Goal: Task Accomplishment & Management: Use online tool/utility

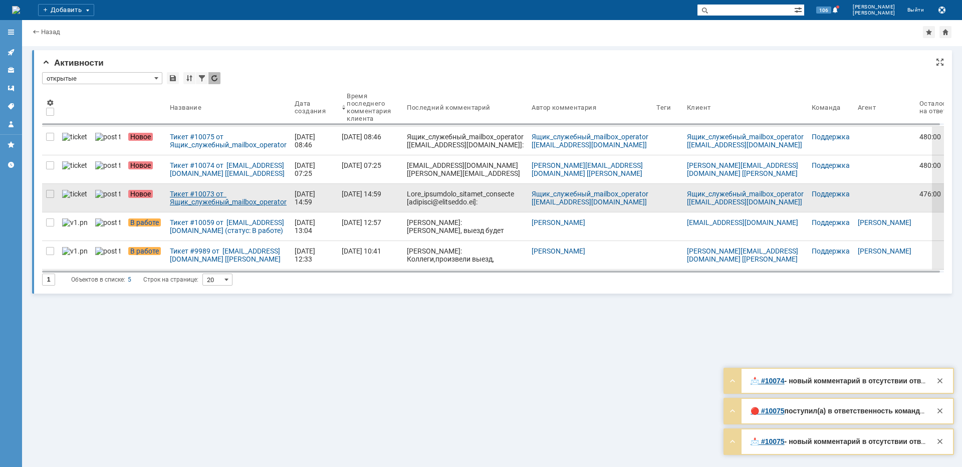
click at [183, 193] on div "Тикет #10073 от Ящик_служебный_mailbox_operator [[EMAIL_ADDRESS][DOMAIN_NAME]] …" at bounding box center [228, 198] width 117 height 16
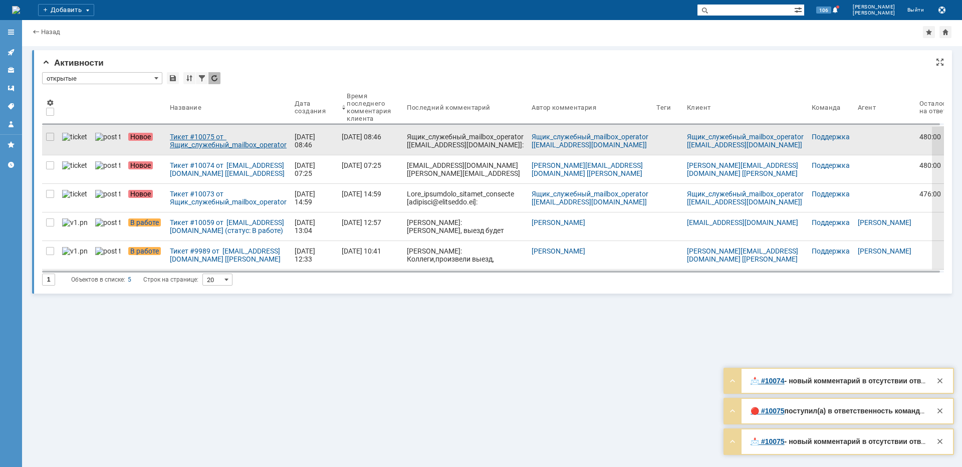
click at [216, 136] on div "Тикет #10075 от Ящик_служебный_mailbox_operator [[EMAIL_ADDRESS][DOMAIN_NAME]] …" at bounding box center [228, 141] width 117 height 16
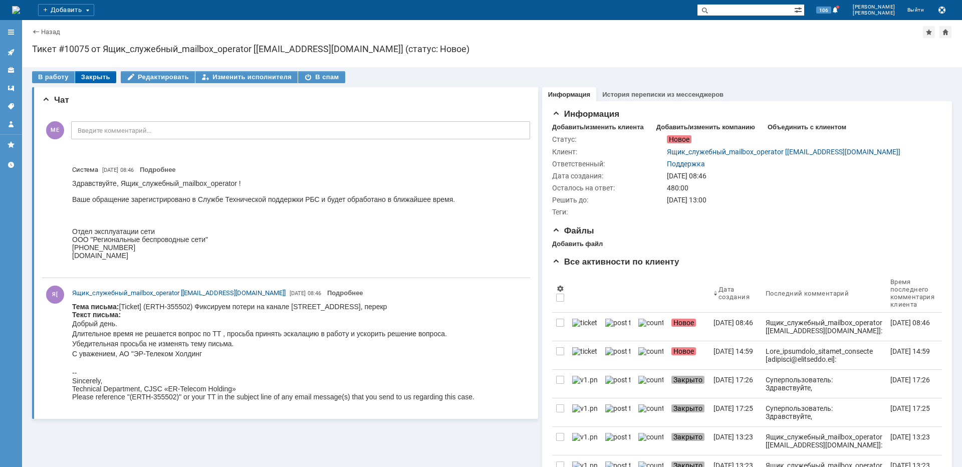
click at [101, 72] on div "Закрыть" at bounding box center [95, 77] width 41 height 12
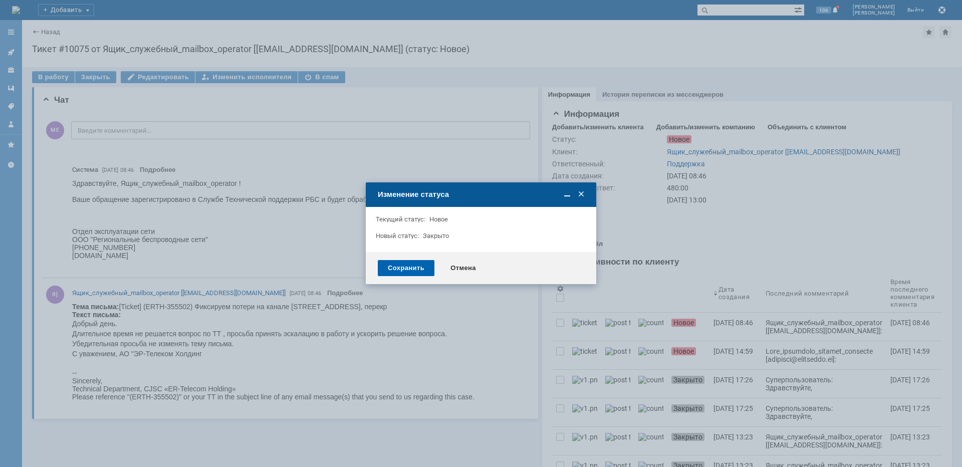
click at [391, 265] on div "Сохранить" at bounding box center [406, 268] width 57 height 16
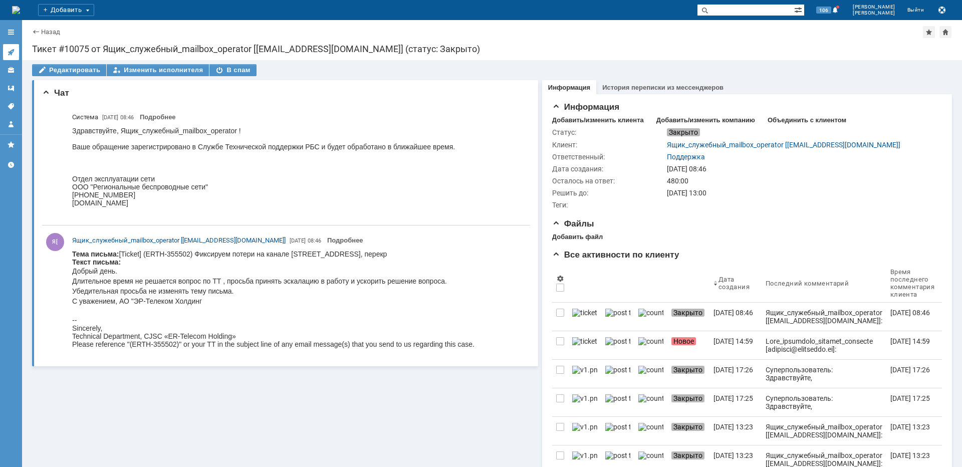
click at [15, 50] on link at bounding box center [11, 52] width 16 height 16
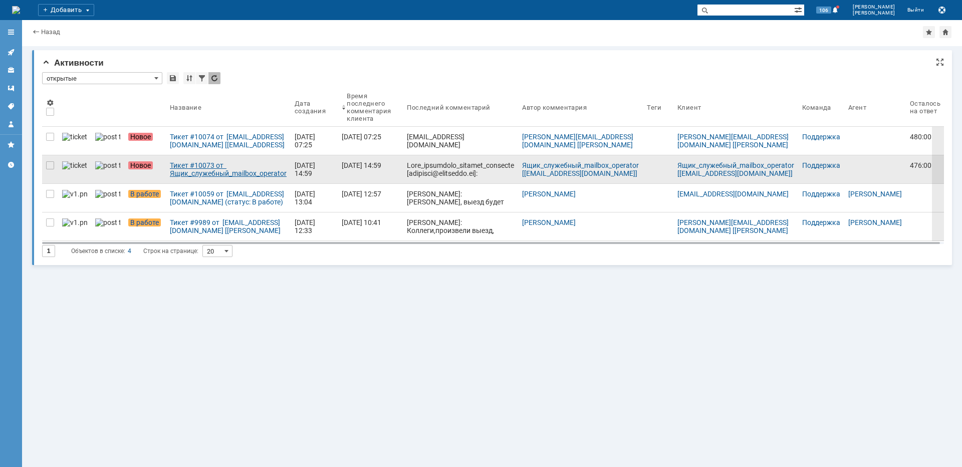
click at [214, 170] on div "Тикет #10073 от Ящик_служебный_mailbox_operator [[EMAIL_ADDRESS][DOMAIN_NAME]] …" at bounding box center [228, 169] width 117 height 16
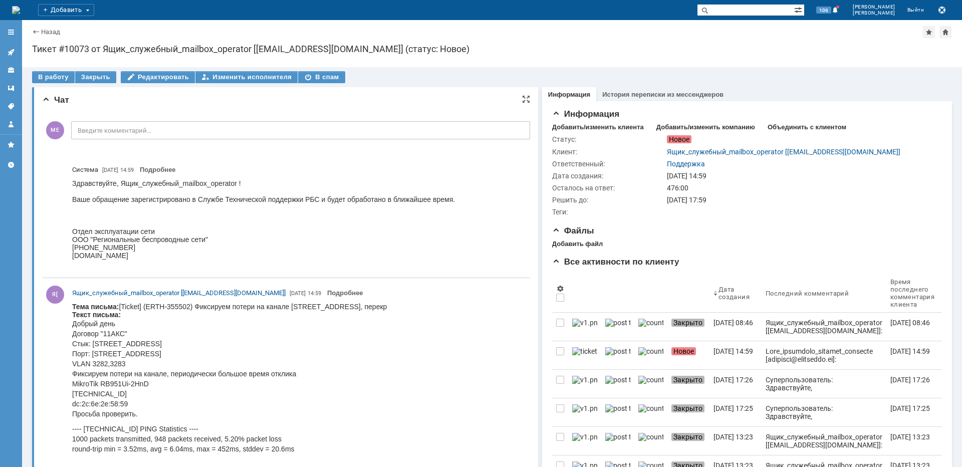
click at [348, 306] on body "Тема письма: [Ticket] (ERTH-355502) Фиксируем потери на [STREET_ADDRESS], перек…" at bounding box center [229, 399] width 315 height 193
copy body "Брянская"
click at [49, 74] on div "В работу" at bounding box center [53, 77] width 43 height 12
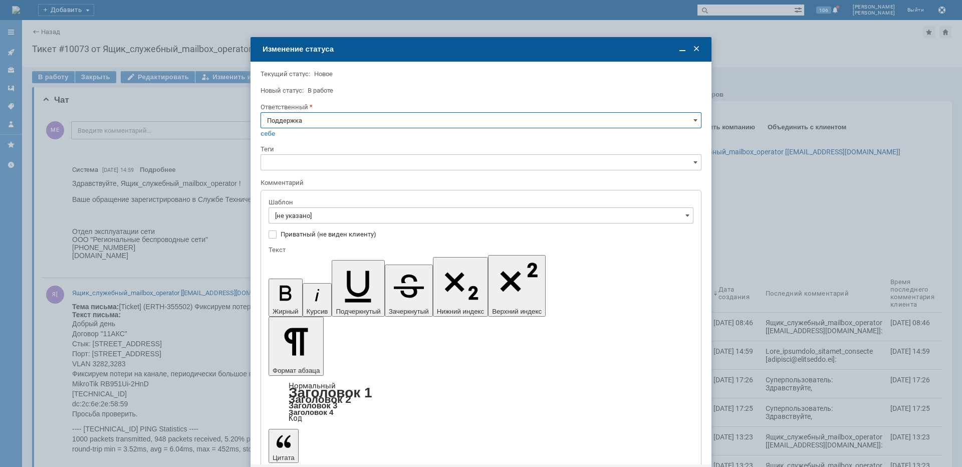
click at [299, 125] on input "Поддержка" at bounding box center [481, 120] width 441 height 16
click at [281, 217] on span "[PERSON_NAME]" at bounding box center [481, 221] width 428 height 8
type input "[PERSON_NAME]"
click at [294, 213] on input "[не указано]" at bounding box center [481, 215] width 425 height 16
type input "[PERSON_NAME]"
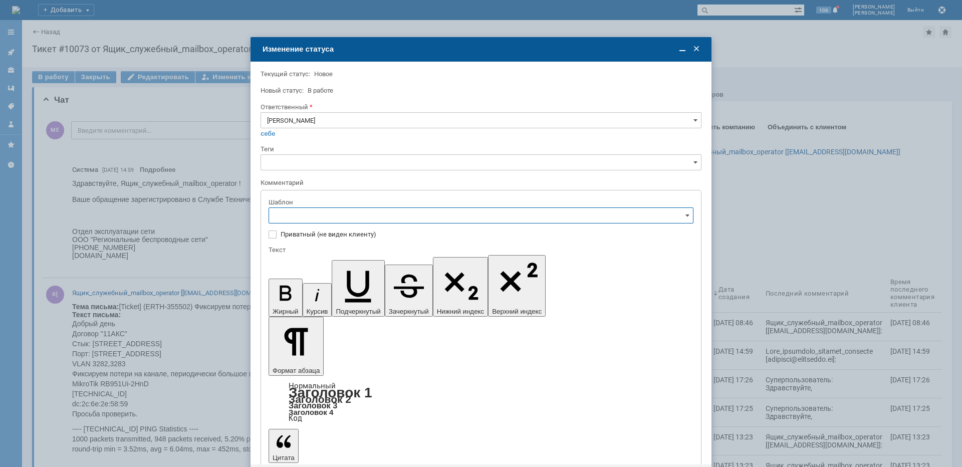
scroll to position [195, 0]
click at [394, 243] on div "[операторы] штатно потерь нет" at bounding box center [481, 238] width 424 height 16
type input "[операторы] штатно потерь нет"
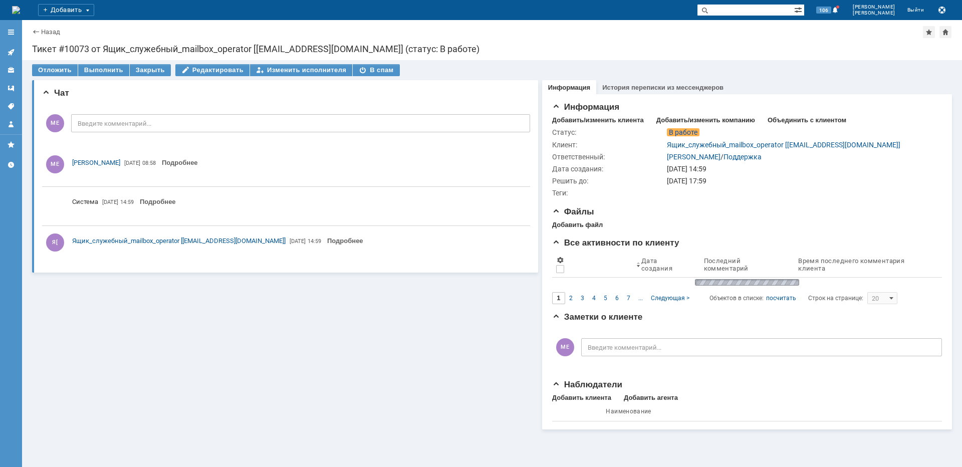
scroll to position [0, 0]
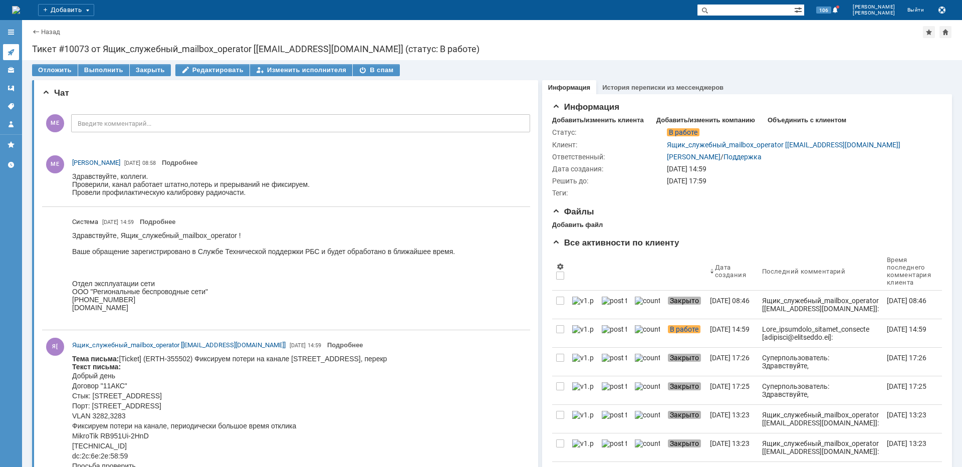
click at [12, 52] on icon at bounding box center [11, 52] width 7 height 7
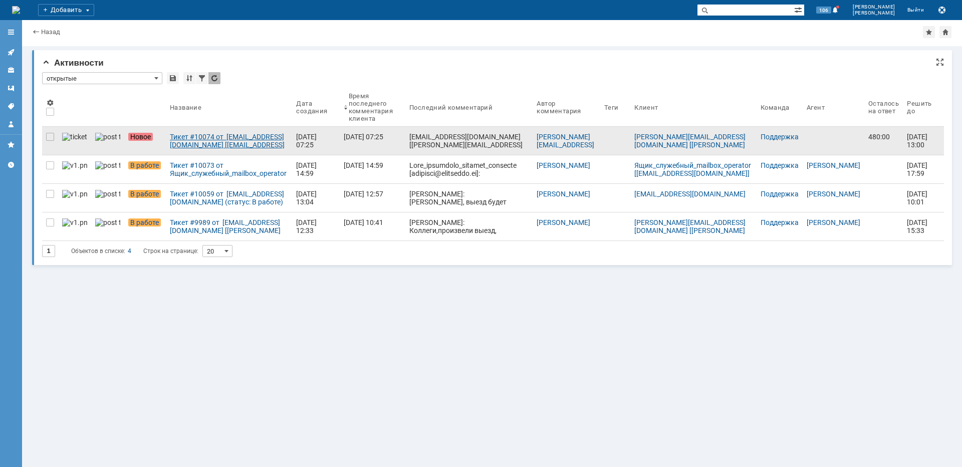
click at [170, 138] on div "Тикет #10074 от [EMAIL_ADDRESS][DOMAIN_NAME] [[EMAIL_ADDRESS][DOMAIN_NAME]] (ст…" at bounding box center [229, 141] width 118 height 16
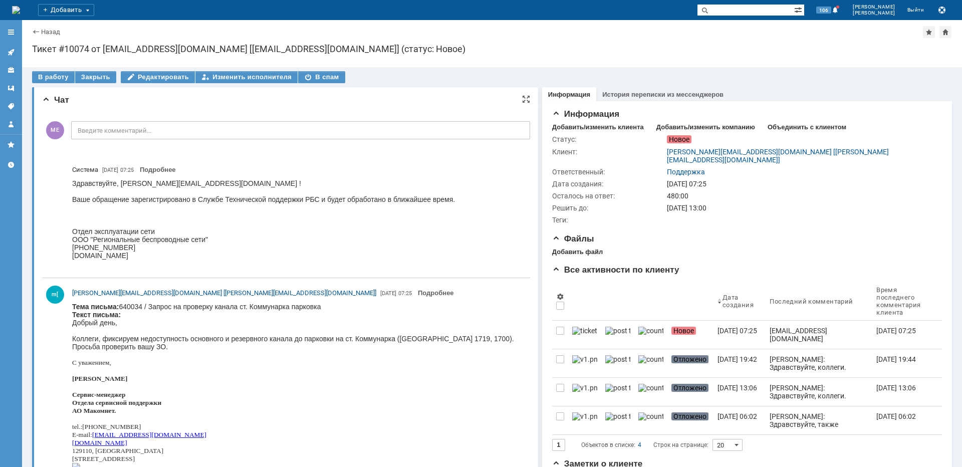
click at [385, 338] on div "Добрый день, Коллеги, фиксируем недоступность основного и резервного канала до …" at bounding box center [293, 335] width 442 height 32
copy div "Коммунарка"
click at [64, 77] on div "В работу" at bounding box center [53, 77] width 43 height 12
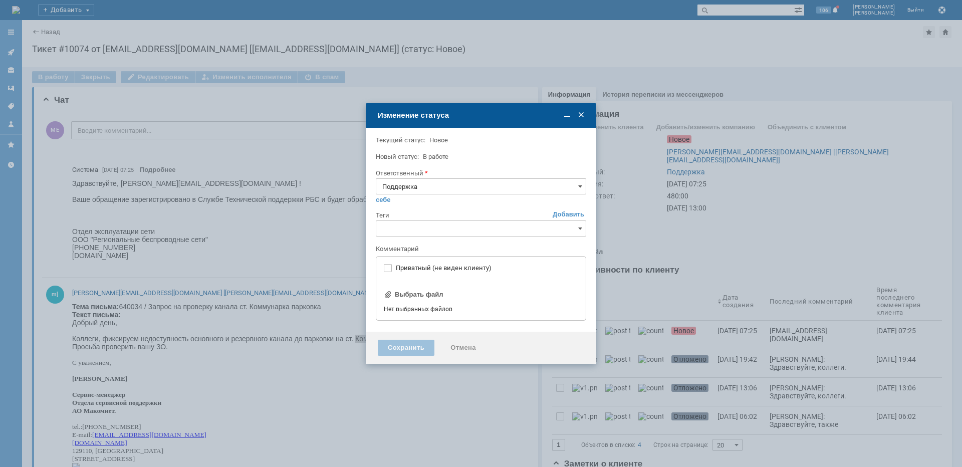
type input "[не указано]"
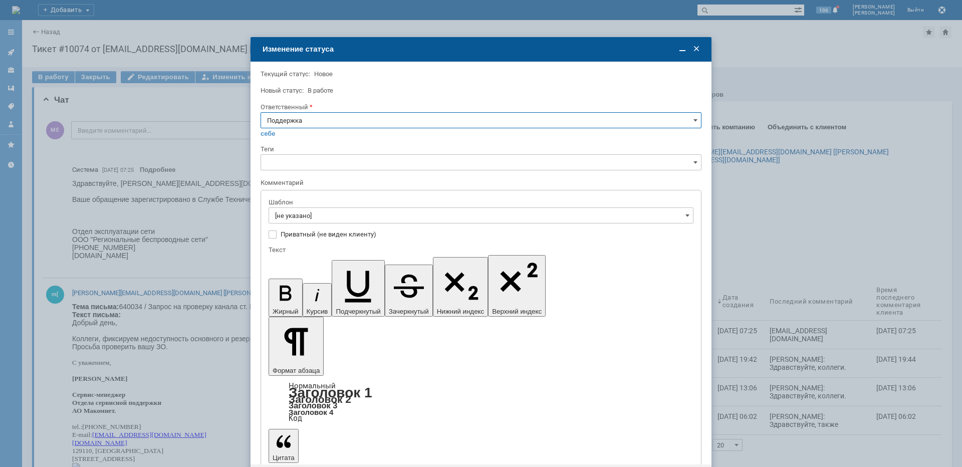
click at [325, 117] on input "Поддержка" at bounding box center [481, 120] width 441 height 16
click at [311, 223] on span "[PERSON_NAME]" at bounding box center [481, 221] width 428 height 8
type input "[PERSON_NAME]"
click at [312, 217] on input "[не указано]" at bounding box center [481, 215] width 425 height 16
type input "[PERSON_NAME]"
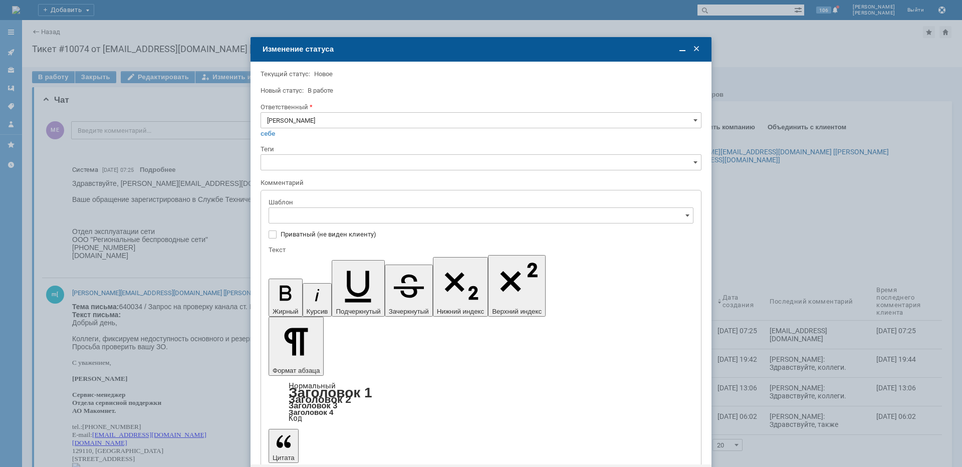
click at [386, 287] on span "[операторы] Недоступно оборудование на клиенте" at bounding box center [481, 284] width 412 height 8
type input "[операторы] Недоступно оборудование на клиенте"
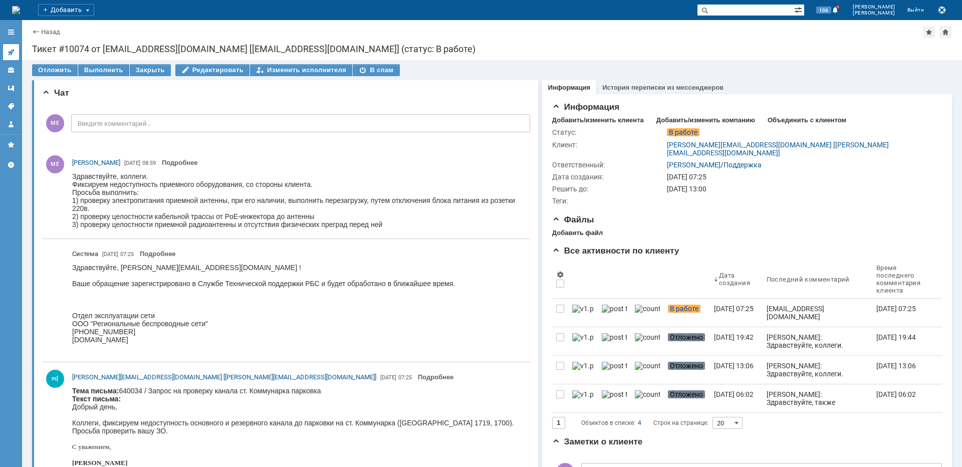
click at [9, 51] on icon at bounding box center [11, 52] width 8 height 8
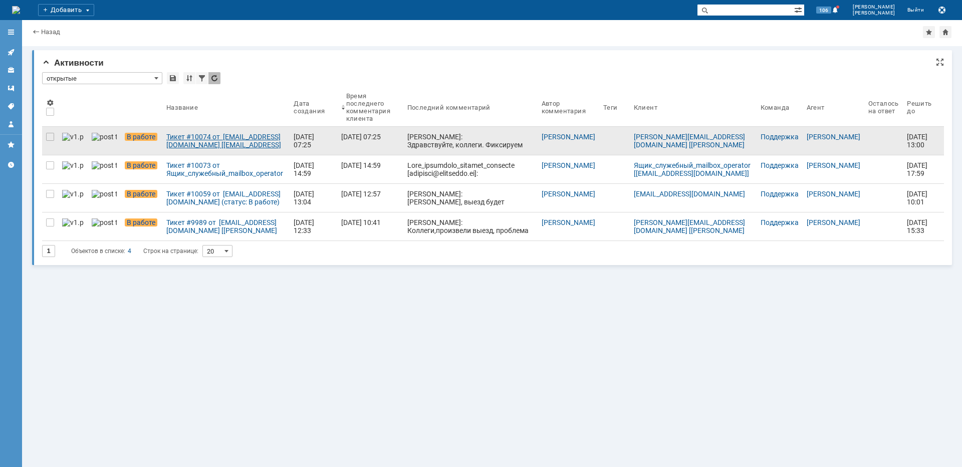
click at [188, 141] on div "Тикет #10074 от [EMAIL_ADDRESS][DOMAIN_NAME] [[EMAIL_ADDRESS][DOMAIN_NAME]] (ст…" at bounding box center [225, 141] width 119 height 16
